Goal: Task Accomplishment & Management: Manage account settings

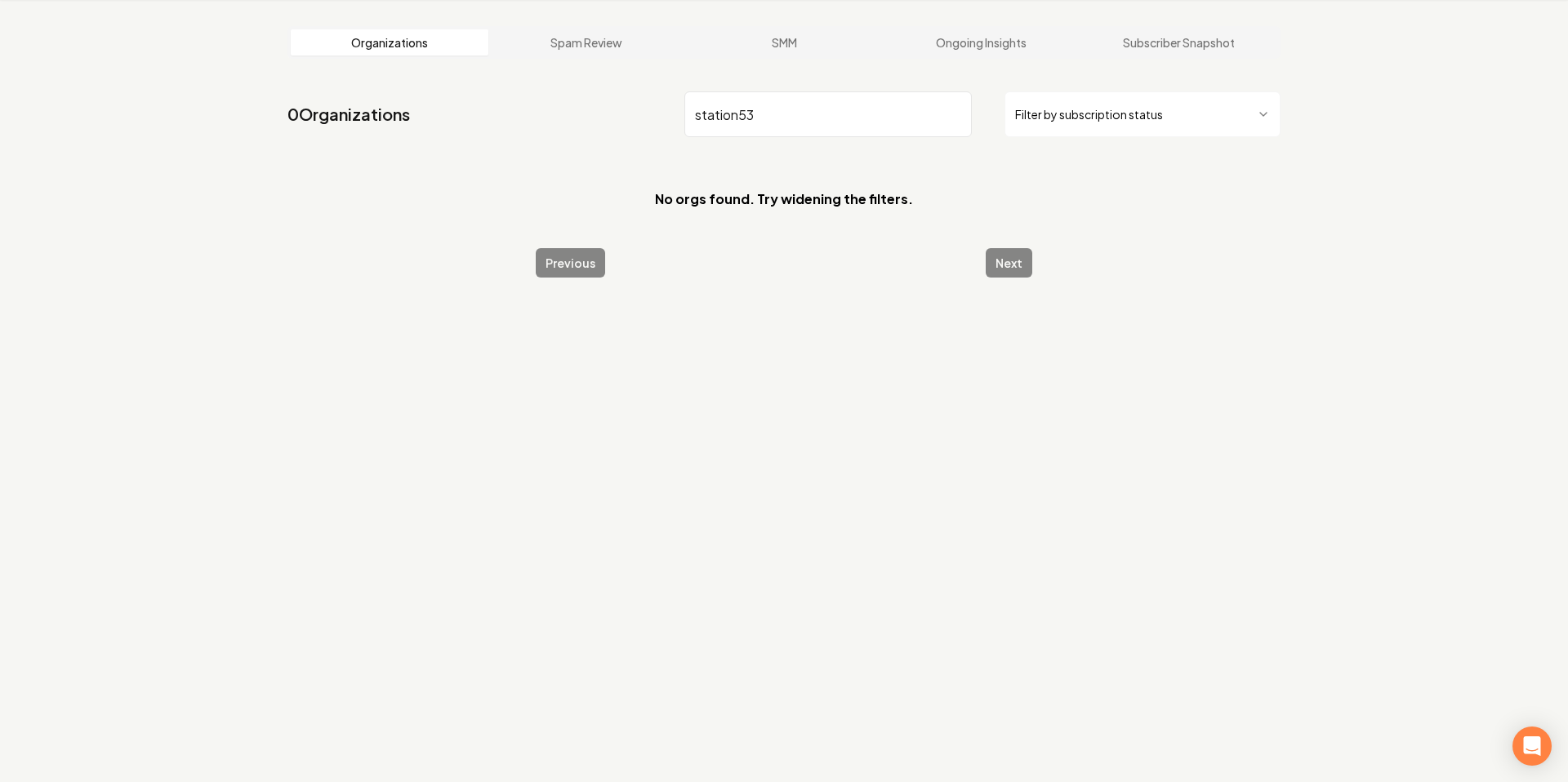
scroll to position [54, 0]
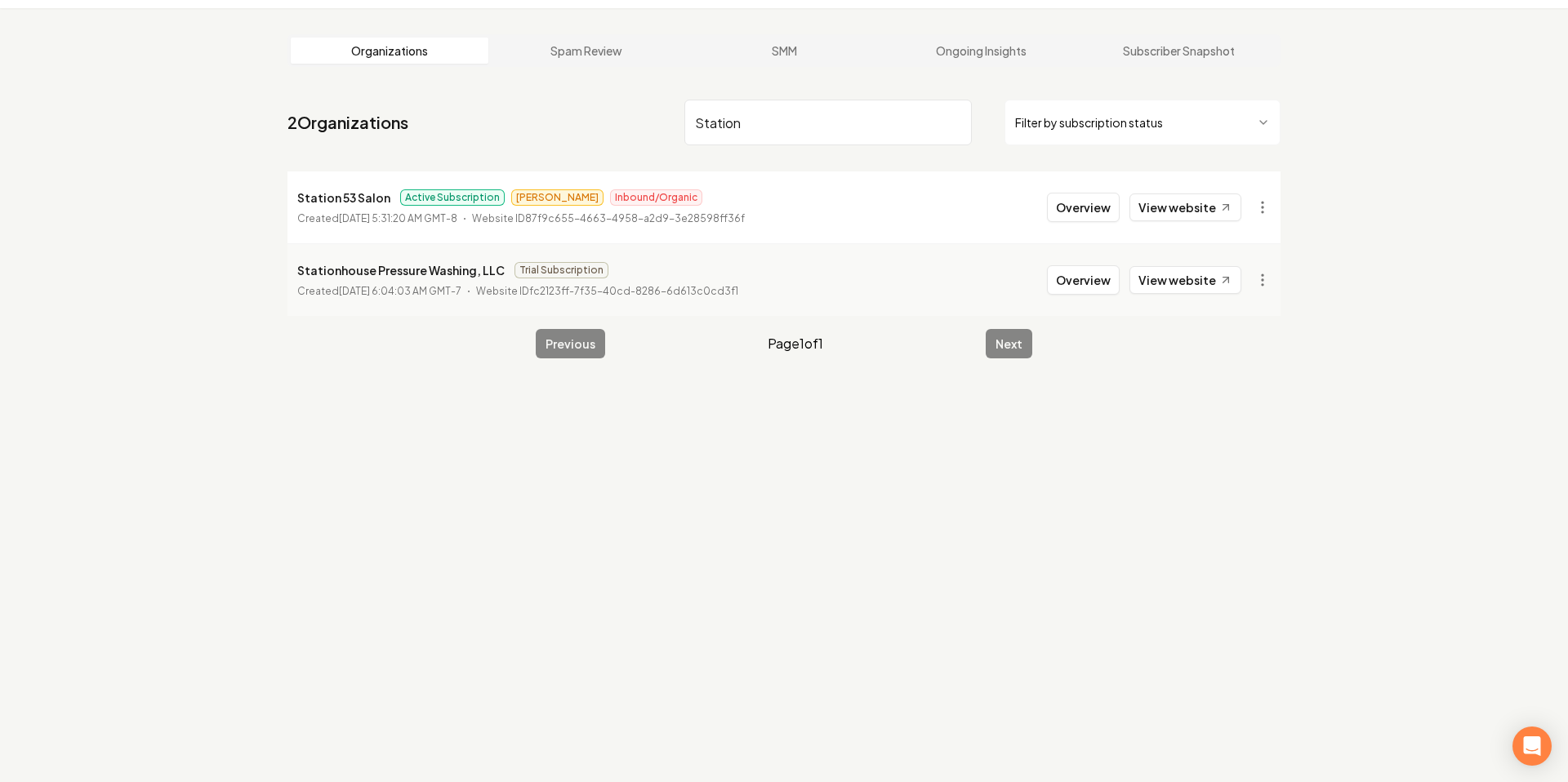
type input "Station"
click at [333, 189] on p "Station 53 Salon" at bounding box center [343, 198] width 93 height 20
copy p "Station 53 Salon"
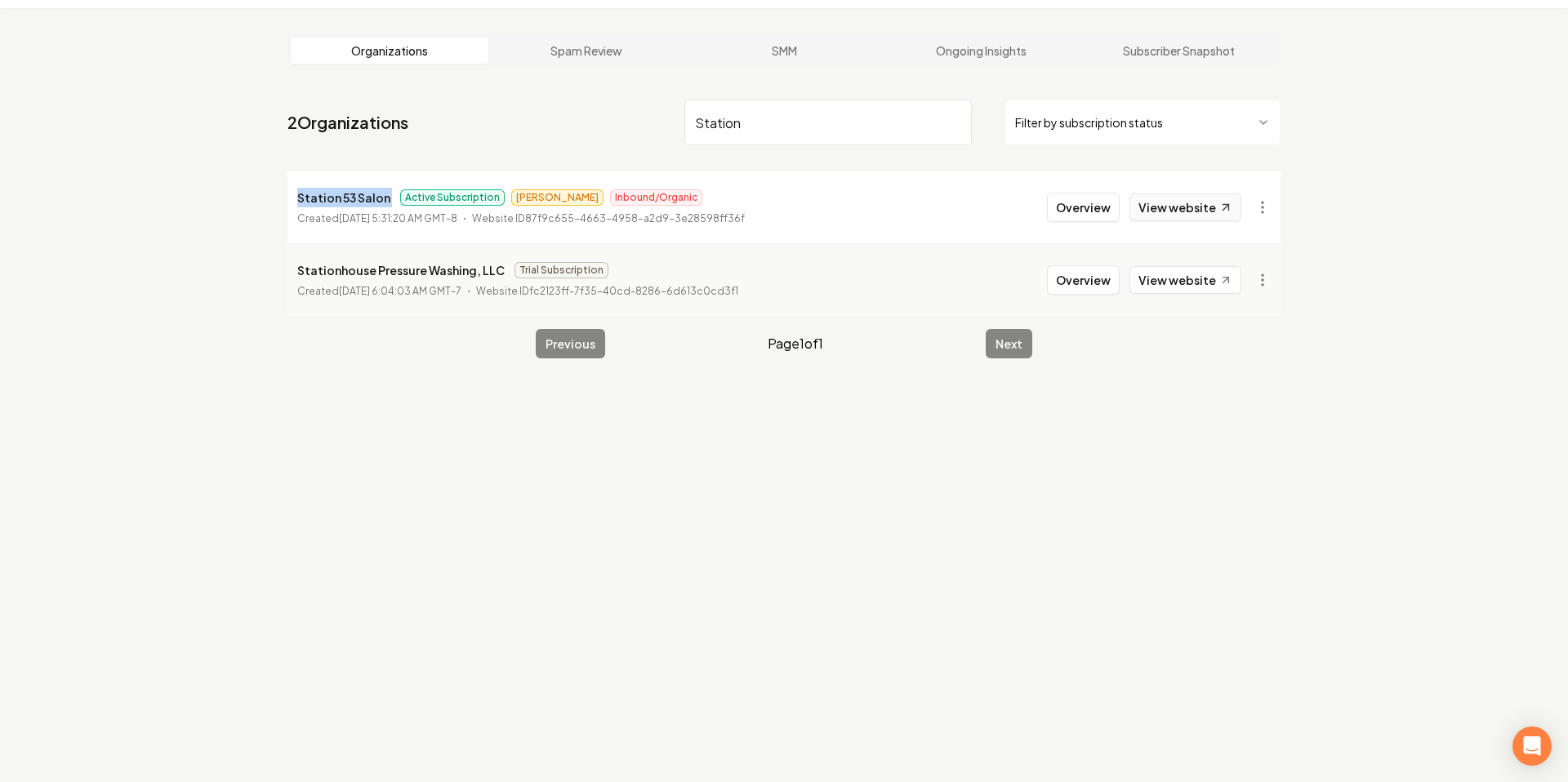
click at [1175, 207] on link "View website" at bounding box center [1185, 207] width 112 height 28
click at [311, 200] on p "Station 53 Salon" at bounding box center [343, 198] width 93 height 20
click at [310, 201] on p "Station 53 Salon" at bounding box center [343, 198] width 93 height 20
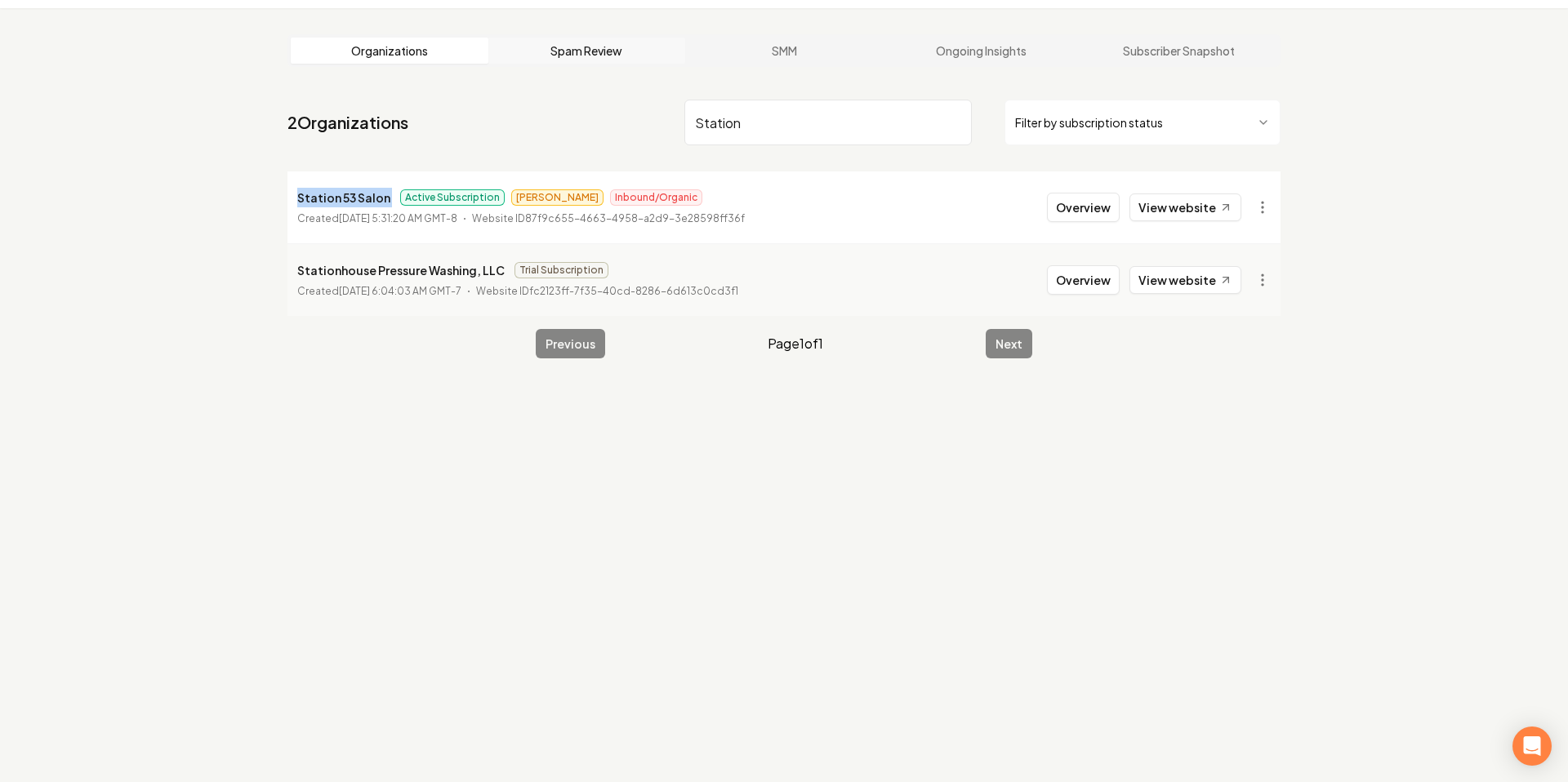
copy p "Station 53 Salon"
click at [1103, 200] on button "Overview" at bounding box center [1083, 207] width 72 height 30
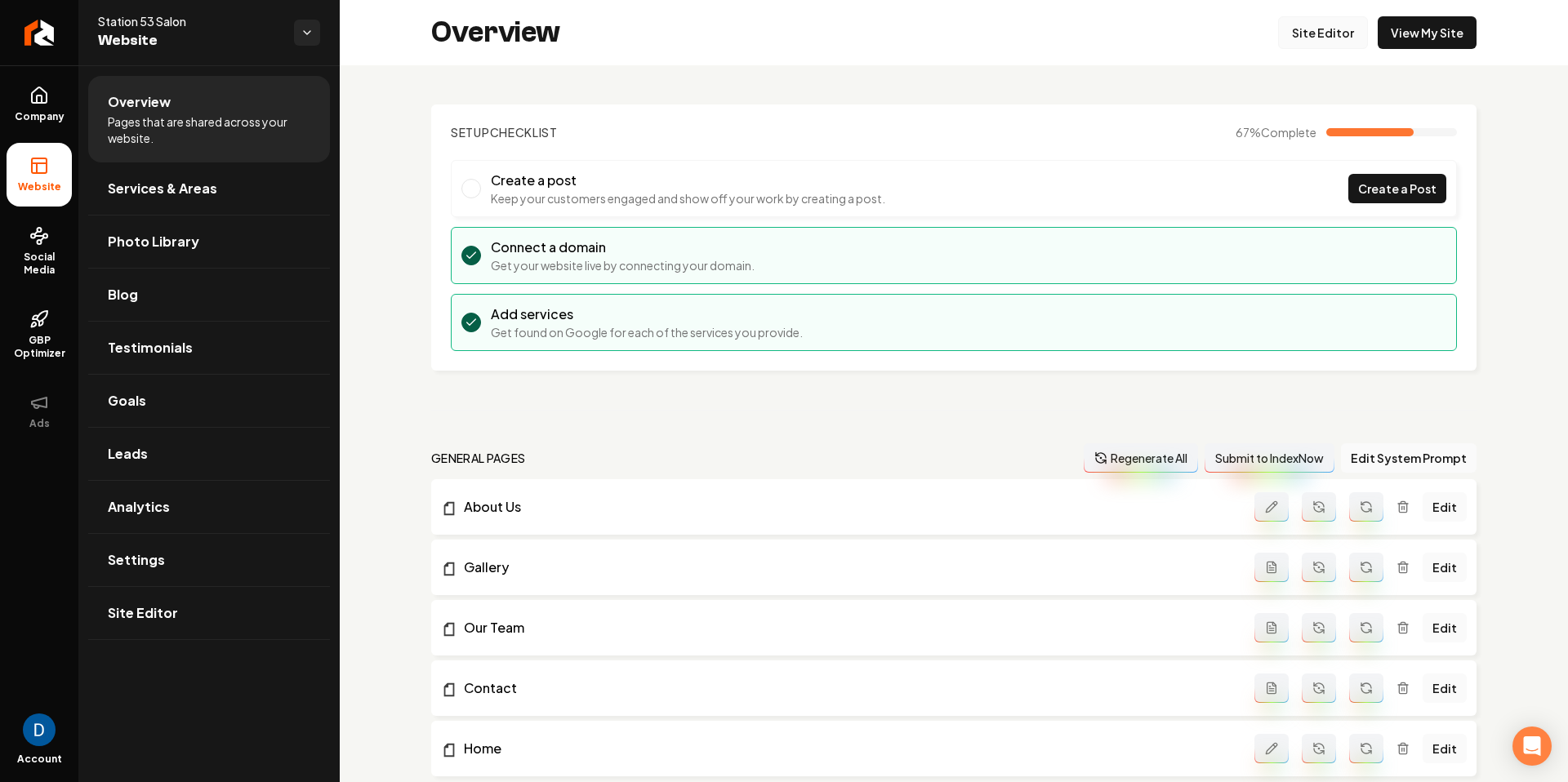
click at [1334, 36] on link "Site Editor" at bounding box center [1323, 33] width 90 height 33
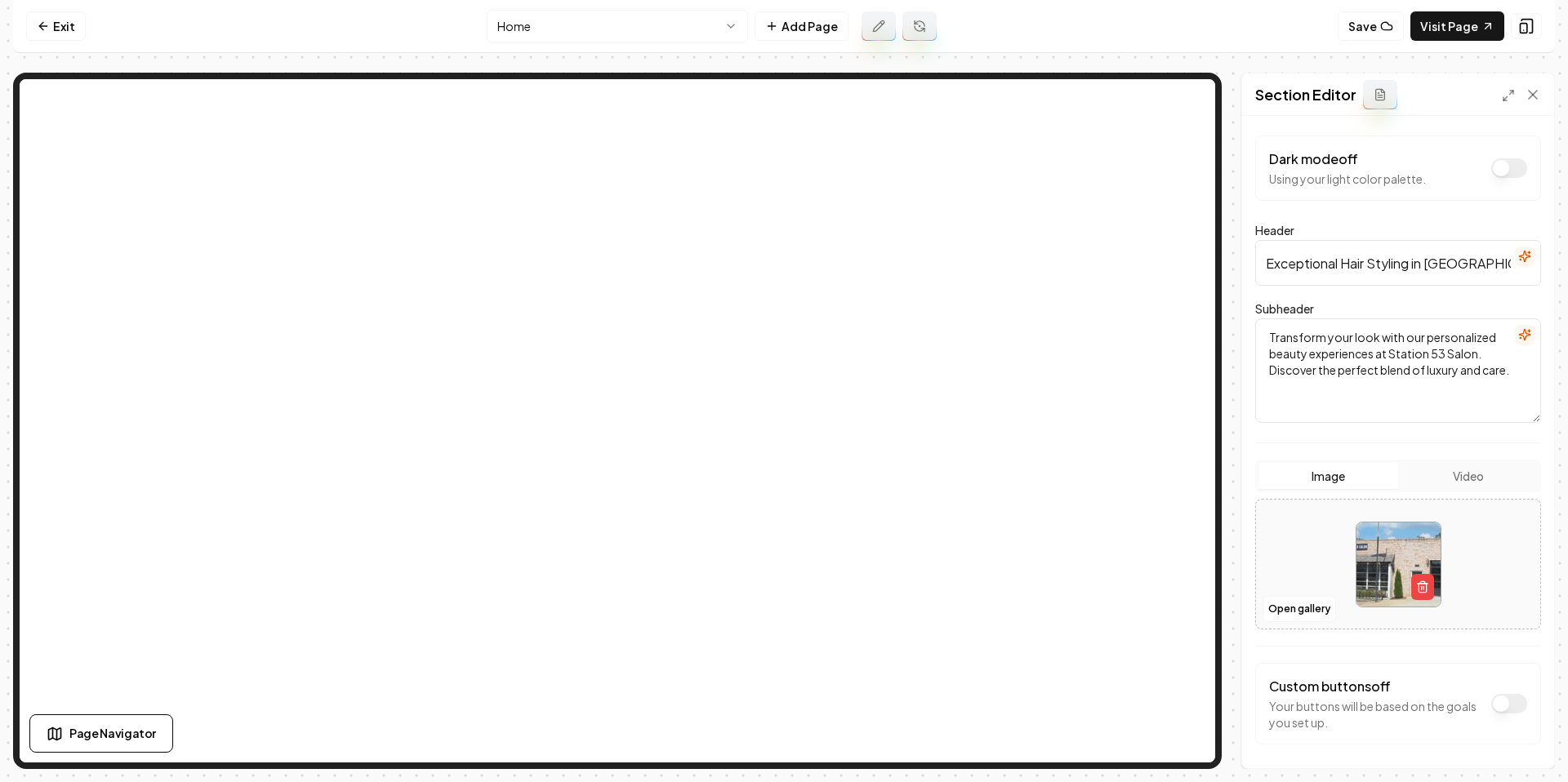
click at [667, 40] on html "Computer Required This feature is only available on a computer. Please switch t…" at bounding box center [784, 391] width 1568 height 782
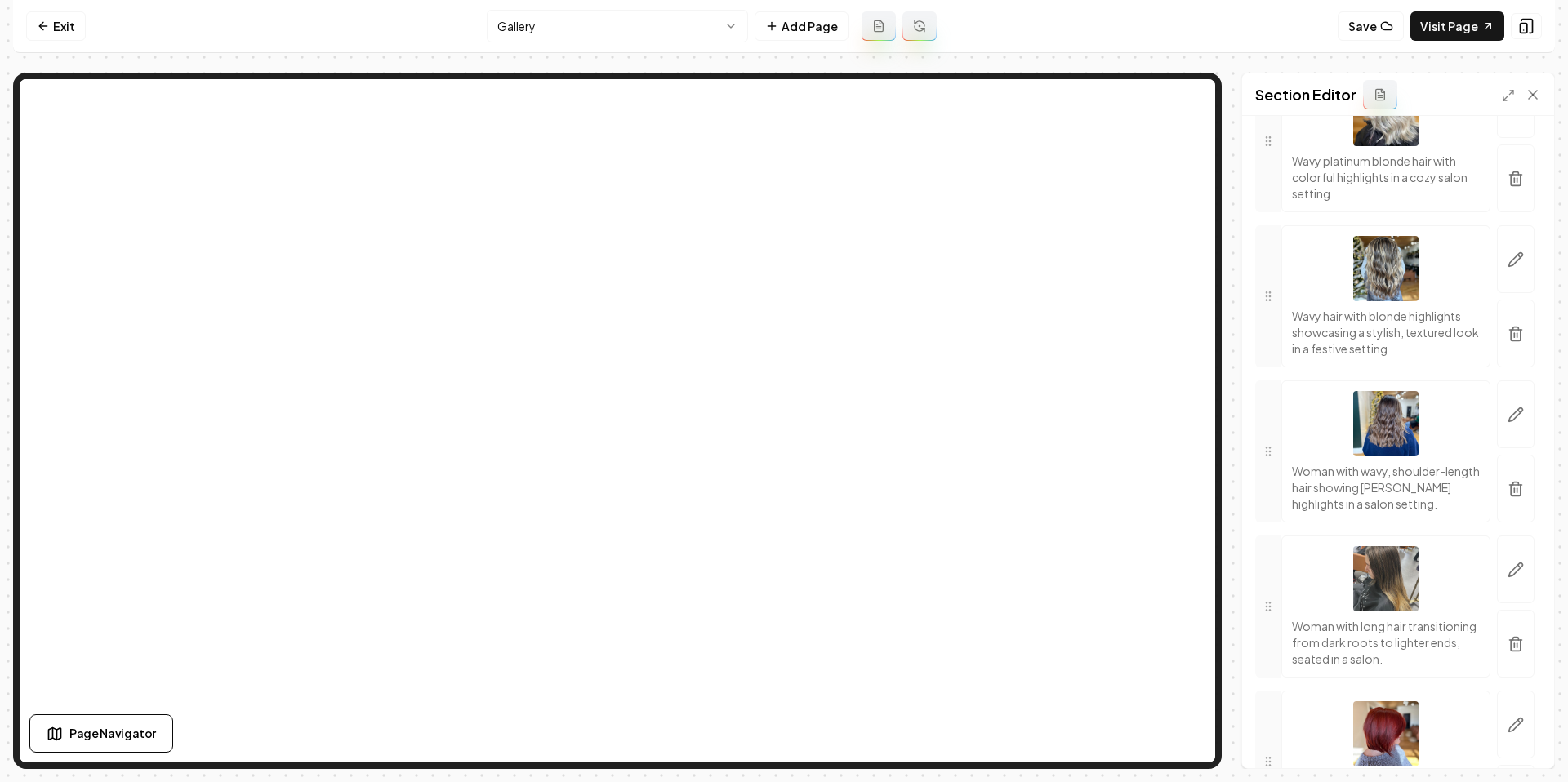
scroll to position [822, 0]
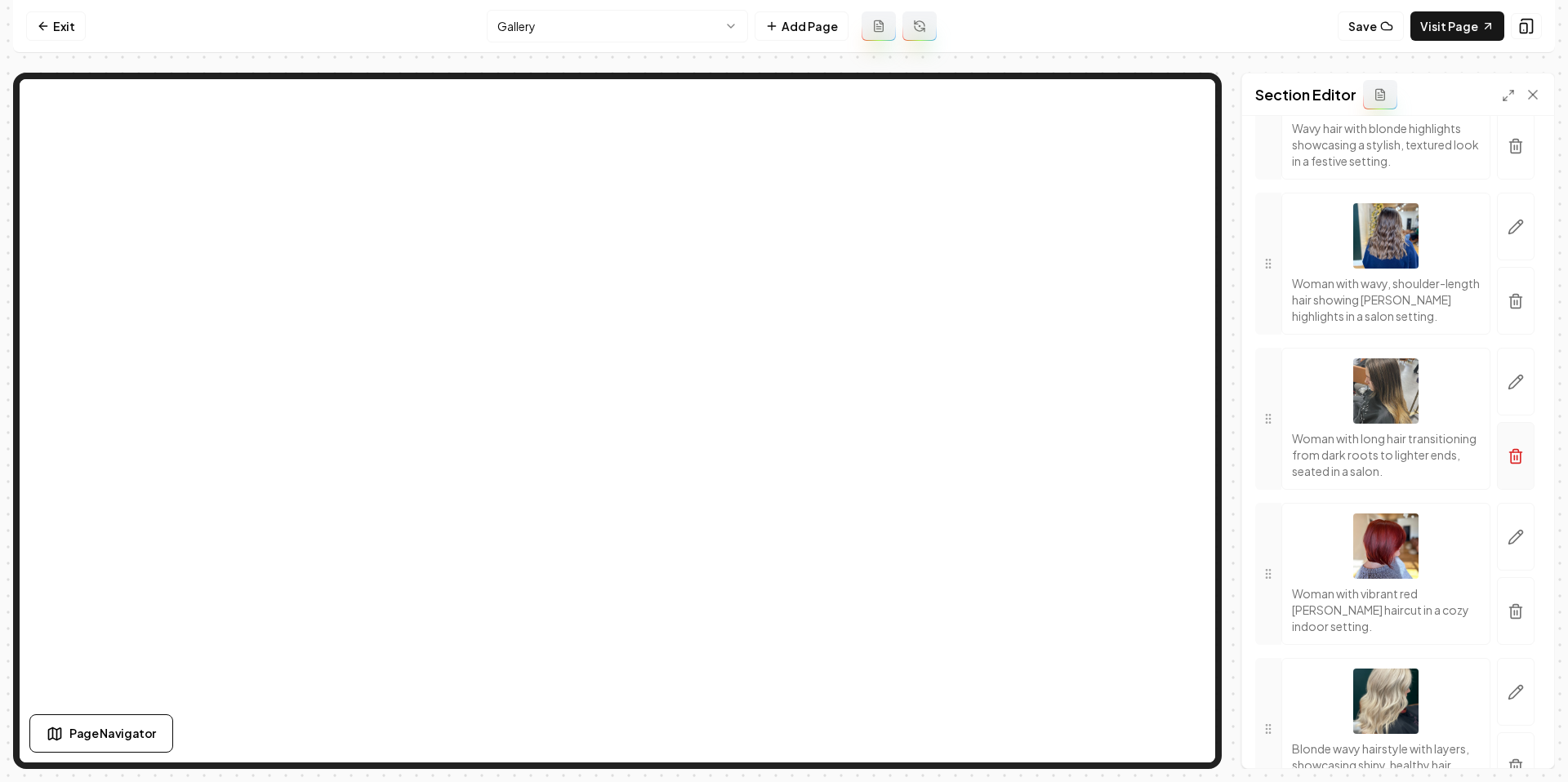
click at [1515, 460] on icon "button" at bounding box center [1515, 456] width 16 height 16
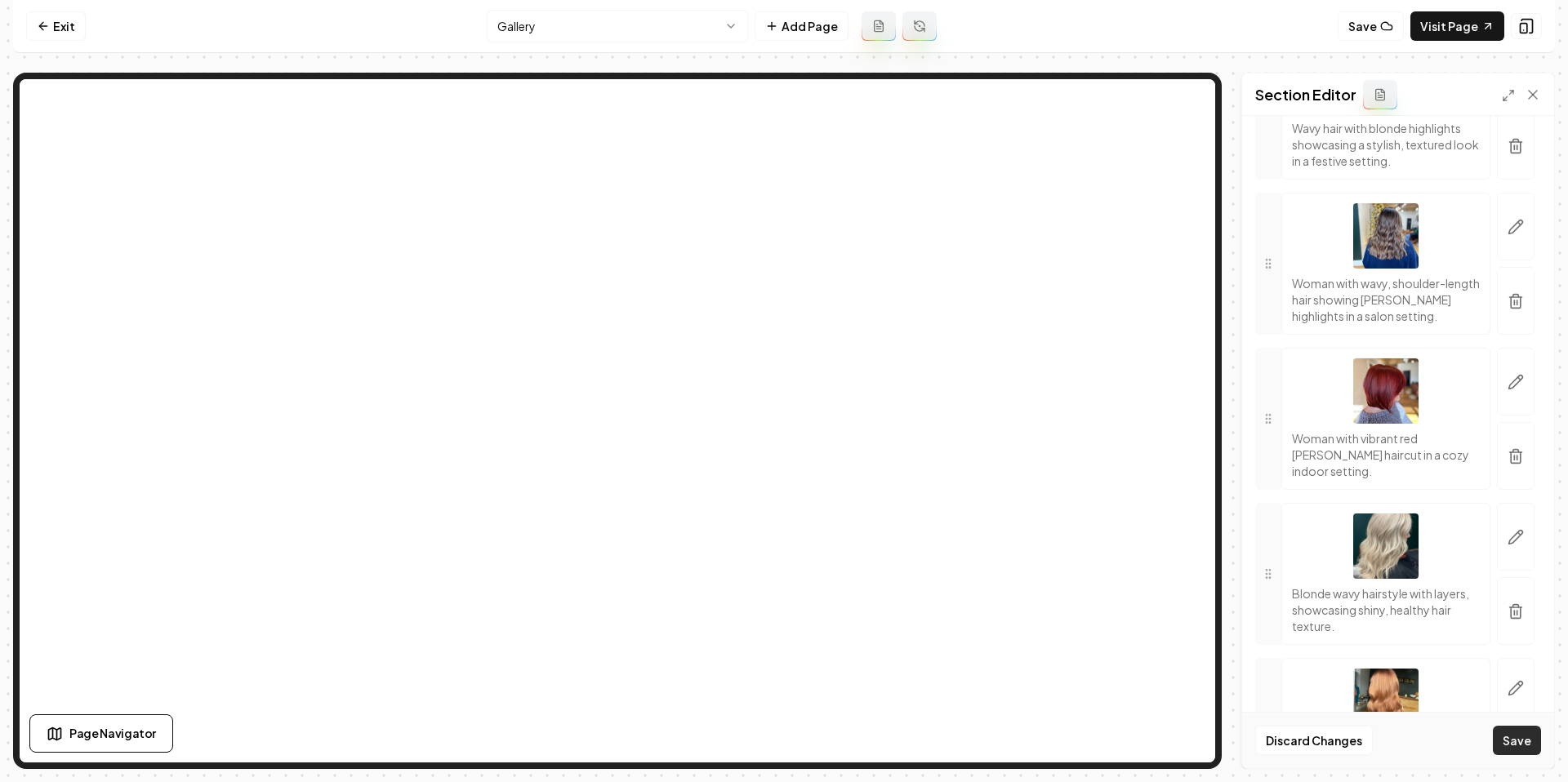
click at [1520, 742] on button "Save" at bounding box center [1517, 740] width 49 height 30
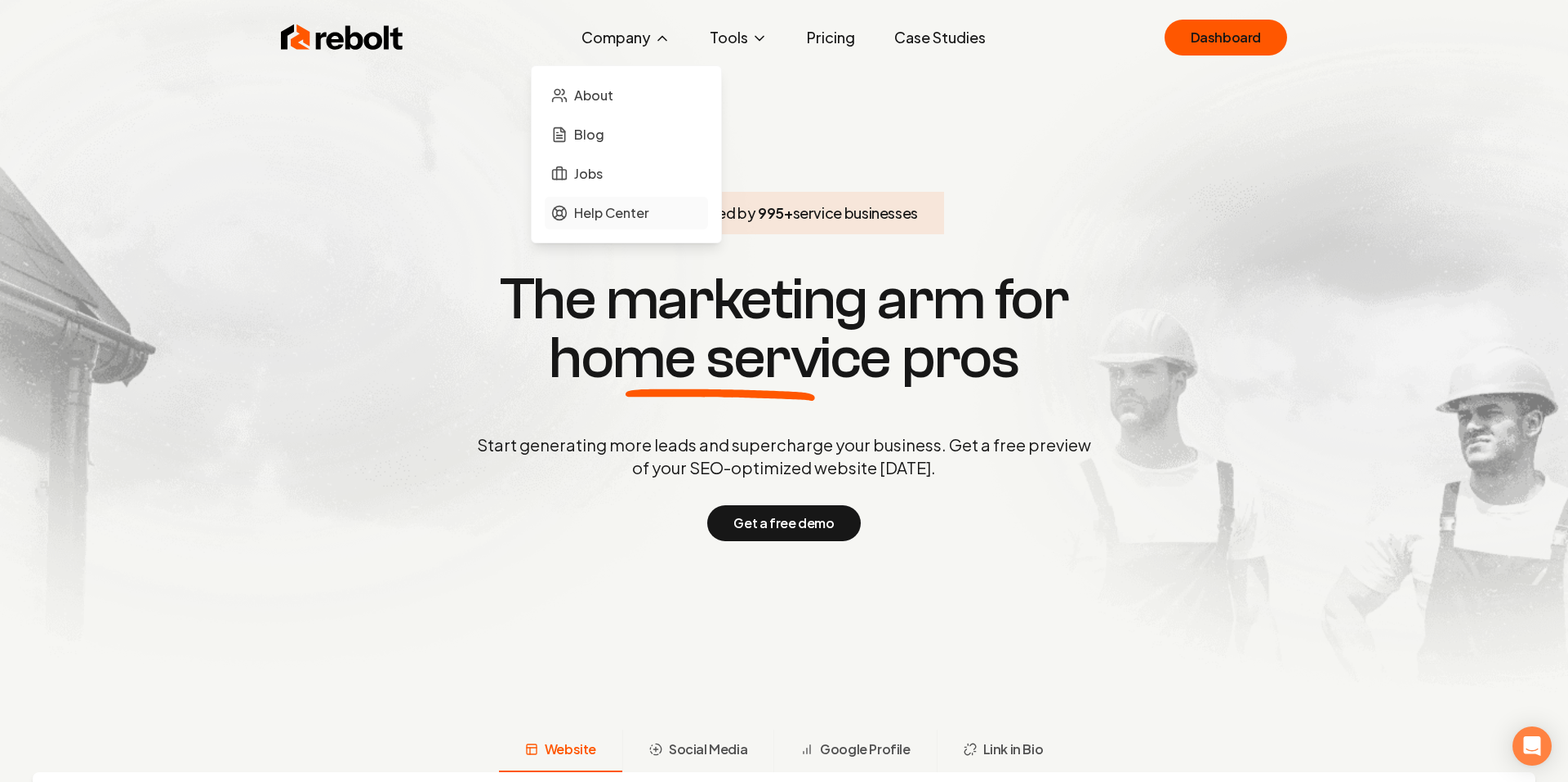
click at [622, 216] on span "Help Center" at bounding box center [611, 213] width 75 height 20
click at [629, 44] on button "Company" at bounding box center [626, 38] width 115 height 33
click at [616, 212] on span "Help Center" at bounding box center [611, 213] width 75 height 20
